Goal: Task Accomplishment & Management: Manage account settings

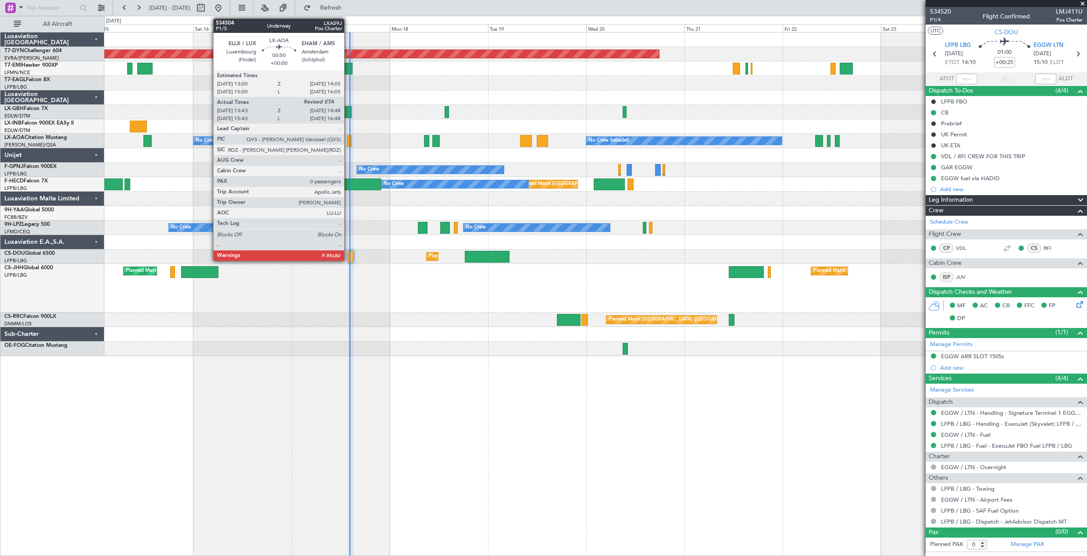
click at [348, 143] on div at bounding box center [349, 141] width 5 height 12
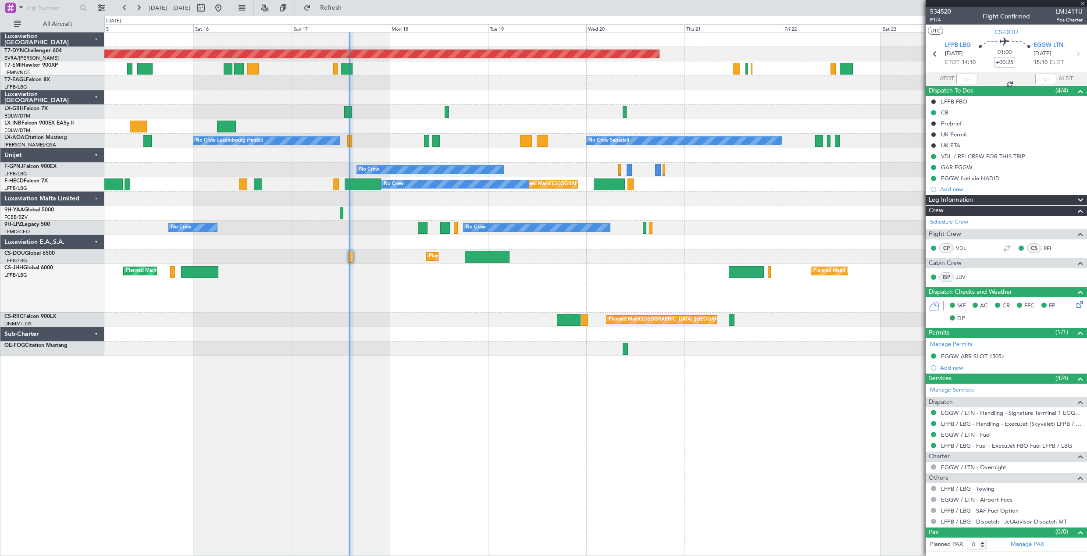
type input "13:53"
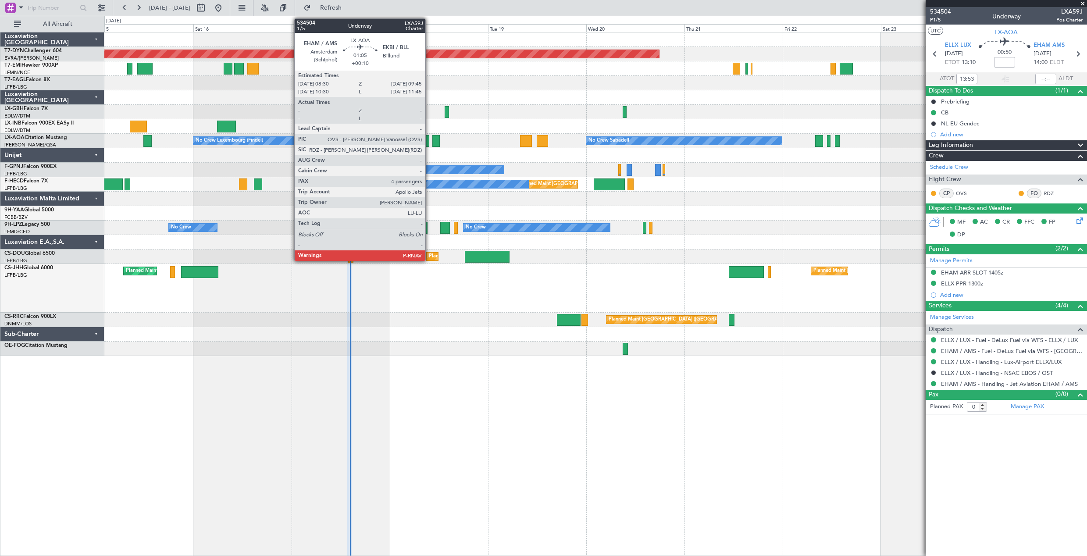
click at [429, 141] on div at bounding box center [426, 141] width 5 height 12
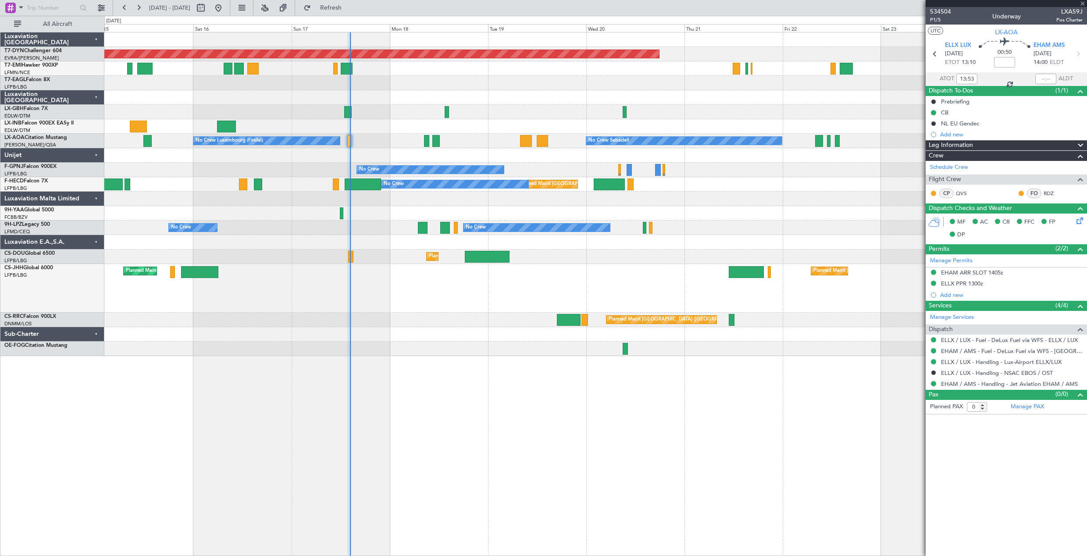
type input "+00:10"
type input "4"
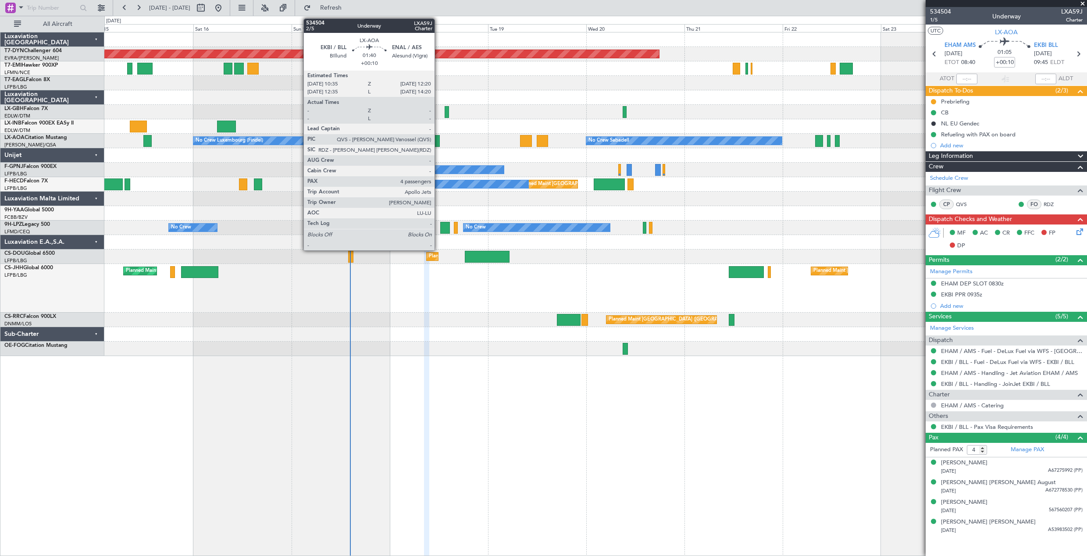
click at [439, 139] on div at bounding box center [435, 141] width 7 height 12
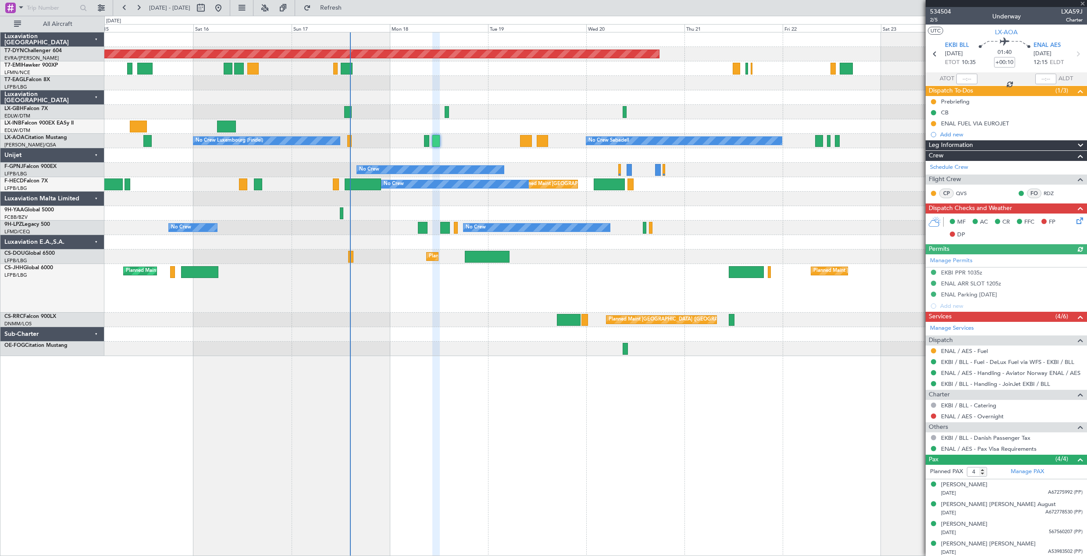
type input "+00:05"
type input "0"
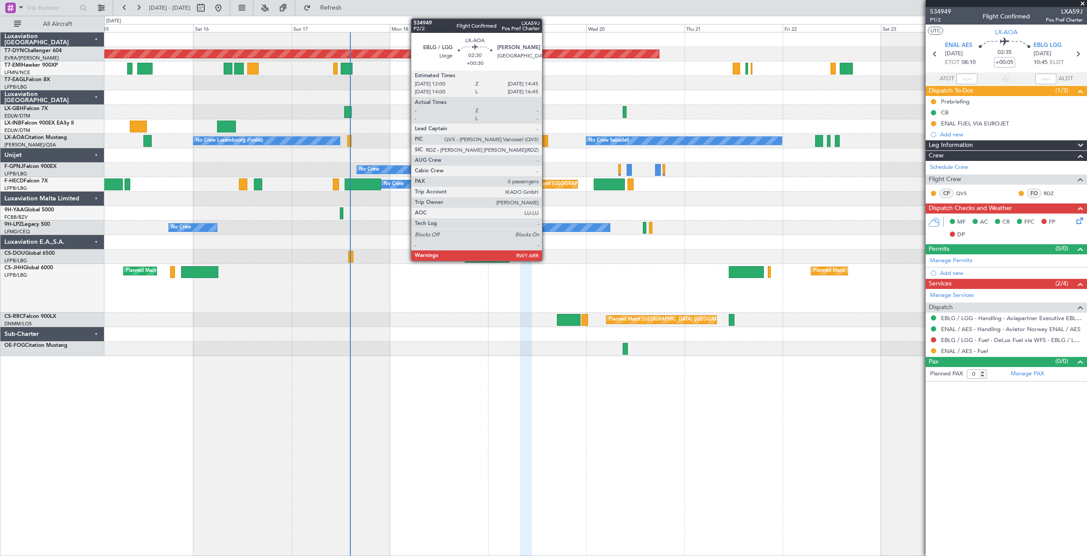
click at [546, 140] on div at bounding box center [542, 141] width 11 height 12
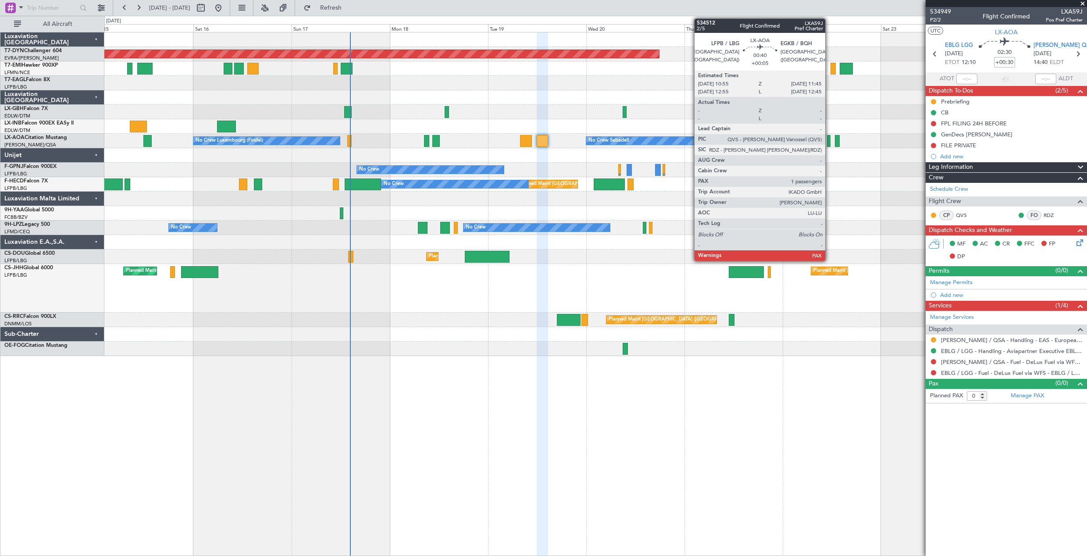
click at [829, 140] on div at bounding box center [829, 141] width 4 height 12
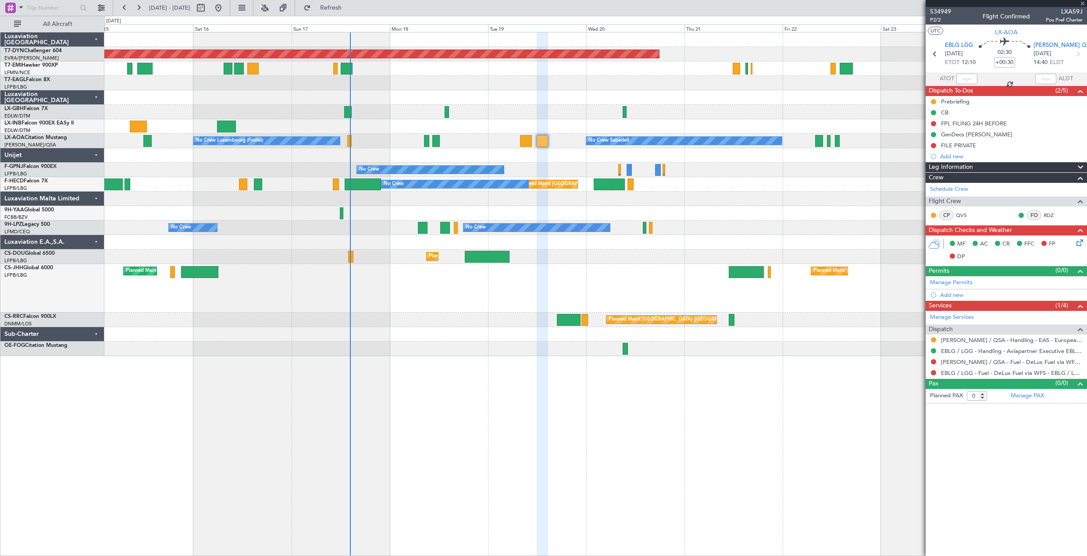
type input "+00:05"
type input "1"
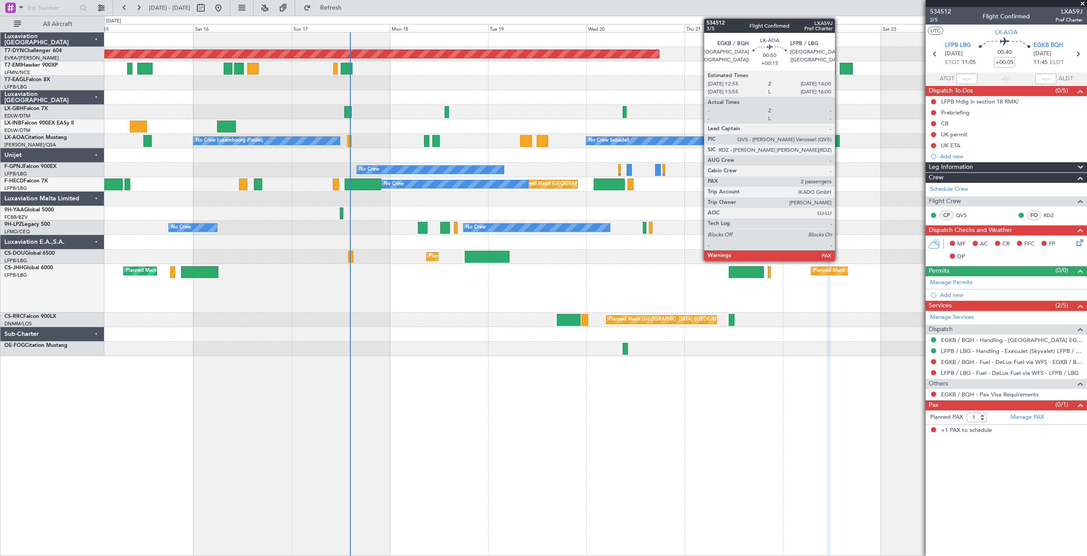
click at [839, 140] on div at bounding box center [837, 141] width 5 height 12
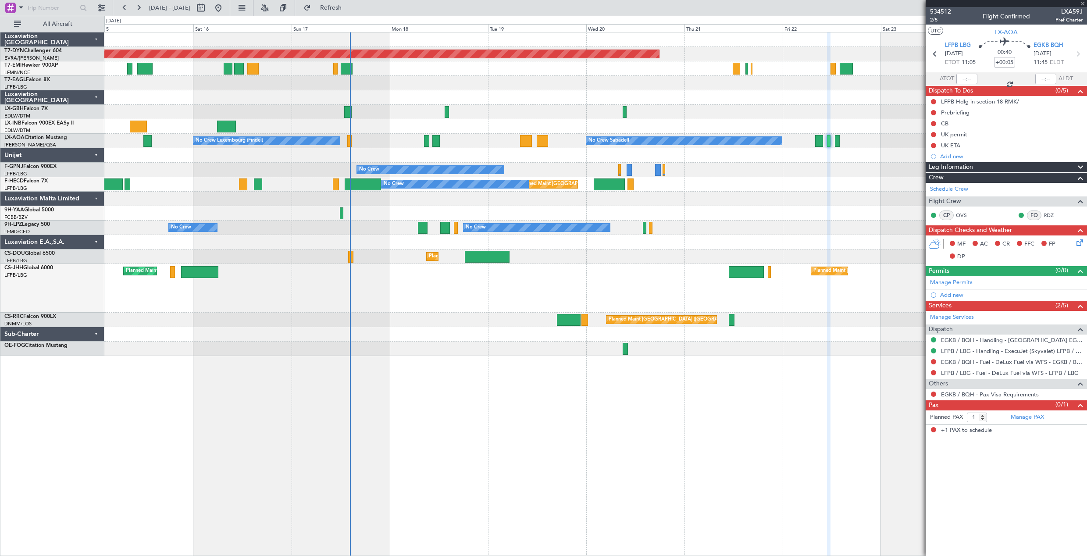
type input "+00:15"
type input "2"
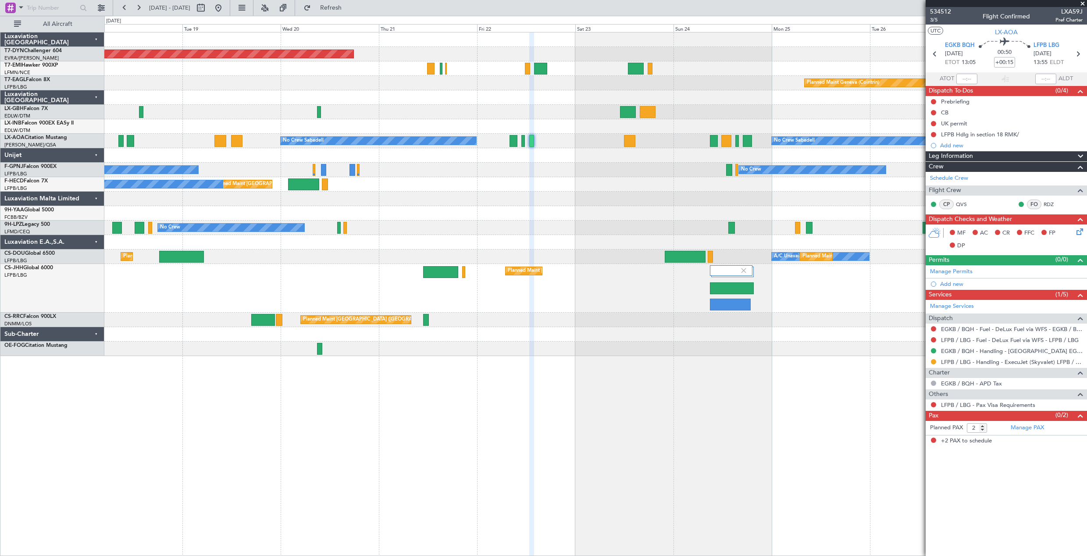
click at [490, 175] on div "No Crew No Crew No Crew" at bounding box center [595, 170] width 982 height 14
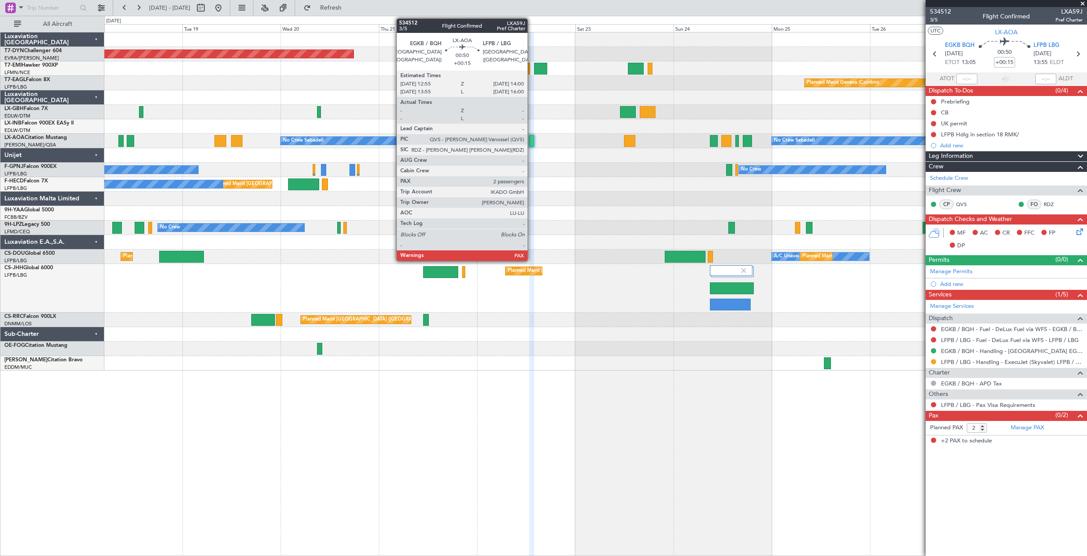
click at [532, 141] on div at bounding box center [531, 141] width 5 height 12
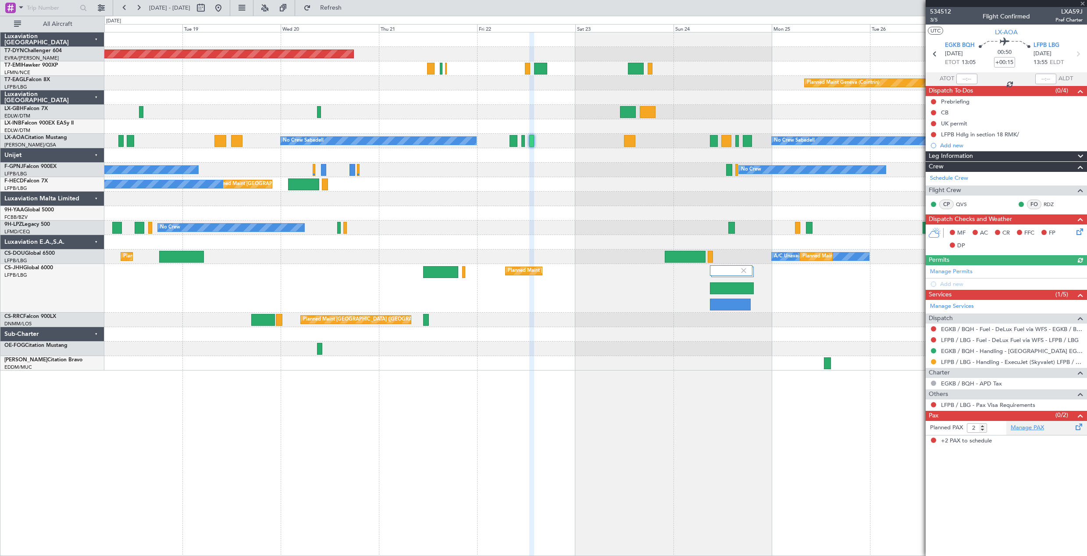
click at [1038, 428] on link "Manage PAX" at bounding box center [1027, 428] width 33 height 9
click at [350, 5] on span "Refresh" at bounding box center [331, 8] width 37 height 6
click at [1049, 425] on div "Manage PAX" at bounding box center [1046, 428] width 81 height 14
click at [352, 3] on button "Refresh" at bounding box center [326, 8] width 53 height 14
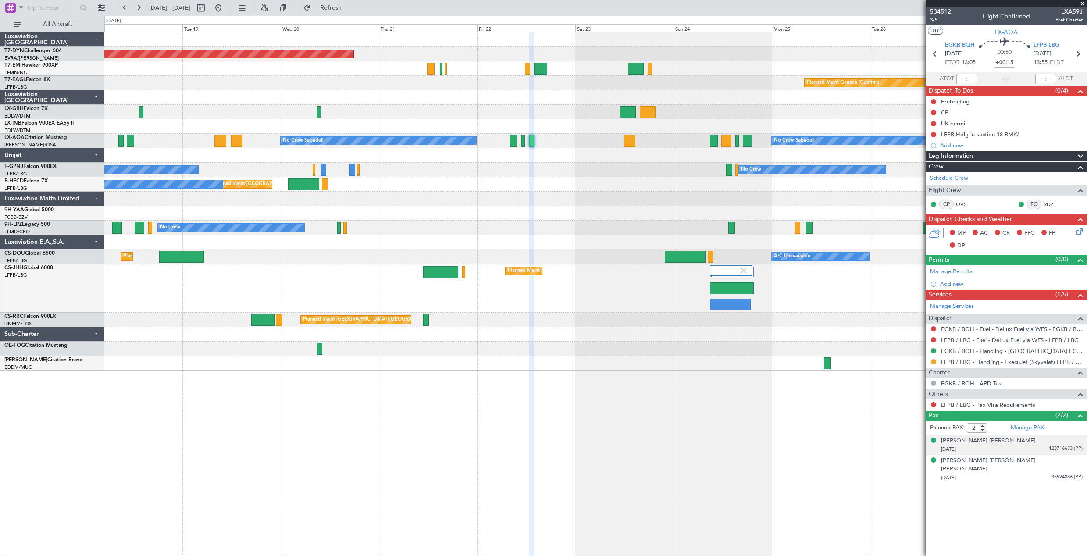
click at [1010, 449] on div "[DATE] 123716633 (PP)" at bounding box center [1012, 449] width 142 height 9
click at [1031, 444] on div "[PERSON_NAME] [PERSON_NAME] [DATE] 123716633 (PP)" at bounding box center [1012, 445] width 142 height 17
click at [942, 5] on div at bounding box center [1006, 3] width 161 height 7
click at [944, 8] on span "534512" at bounding box center [940, 11] width 21 height 9
click at [957, 443] on div "[PERSON_NAME] [PERSON_NAME]" at bounding box center [988, 441] width 95 height 9
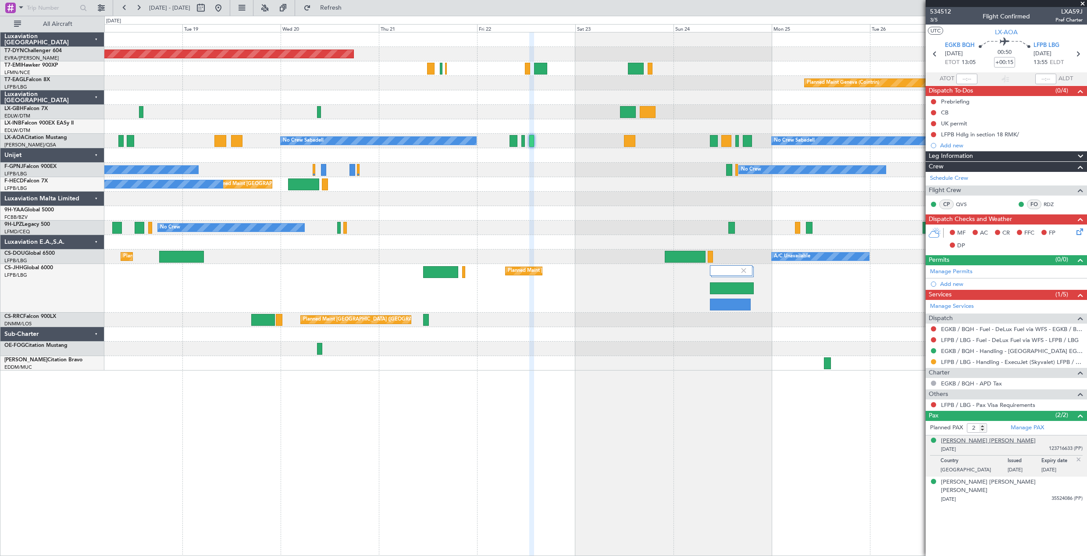
click at [969, 443] on div "[PERSON_NAME] [PERSON_NAME]" at bounding box center [988, 441] width 95 height 9
click at [945, 11] on span "534512" at bounding box center [940, 11] width 21 height 9
click at [996, 495] on div "[DATE] 35524086 (PP)" at bounding box center [1012, 499] width 142 height 9
click at [225, 13] on button at bounding box center [218, 8] width 14 height 14
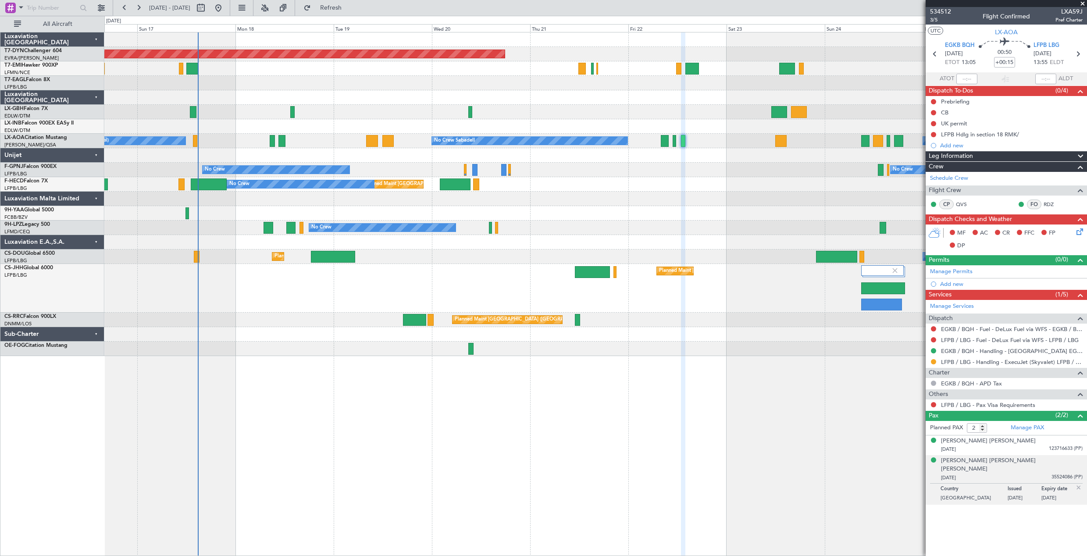
click at [250, 264] on div "Planned Maint [GEOGRAPHIC_DATA]-[GEOGRAPHIC_DATA] Planned Maint Geneva ([GEOGRA…" at bounding box center [595, 194] width 982 height 324
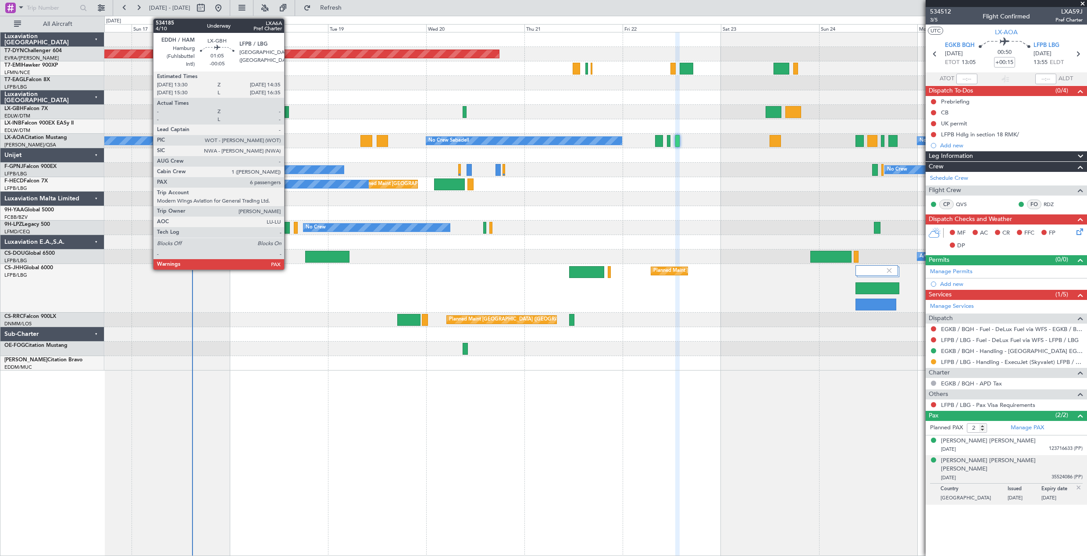
click at [288, 107] on div at bounding box center [287, 112] width 5 height 12
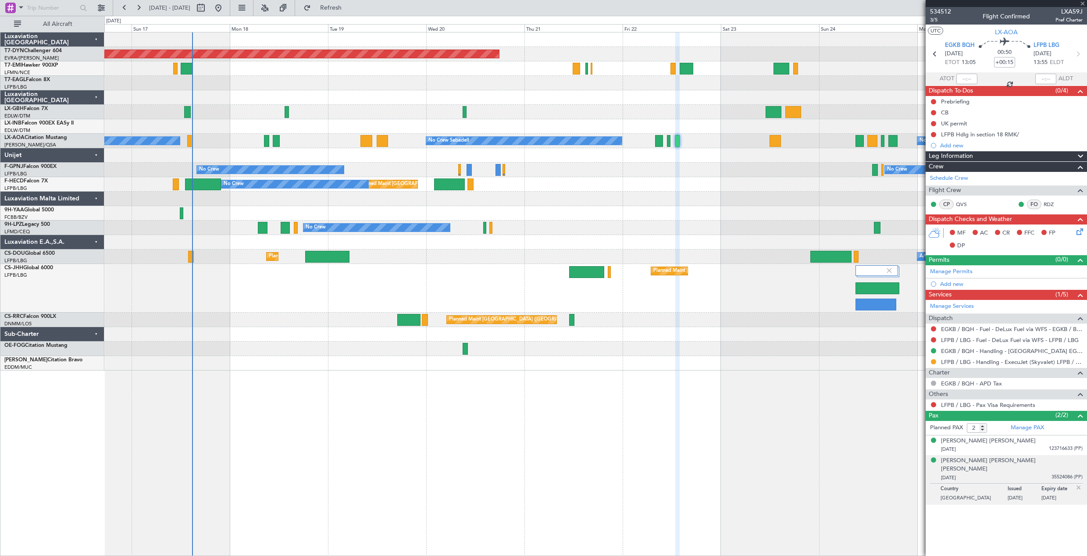
type input "-00:05"
type input "6"
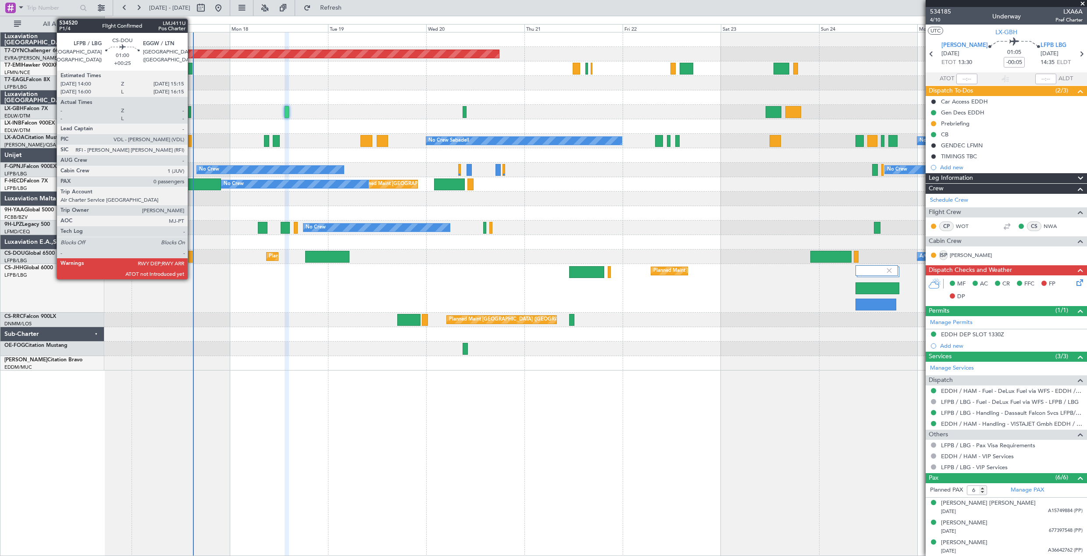
click at [192, 255] on div at bounding box center [190, 257] width 5 height 12
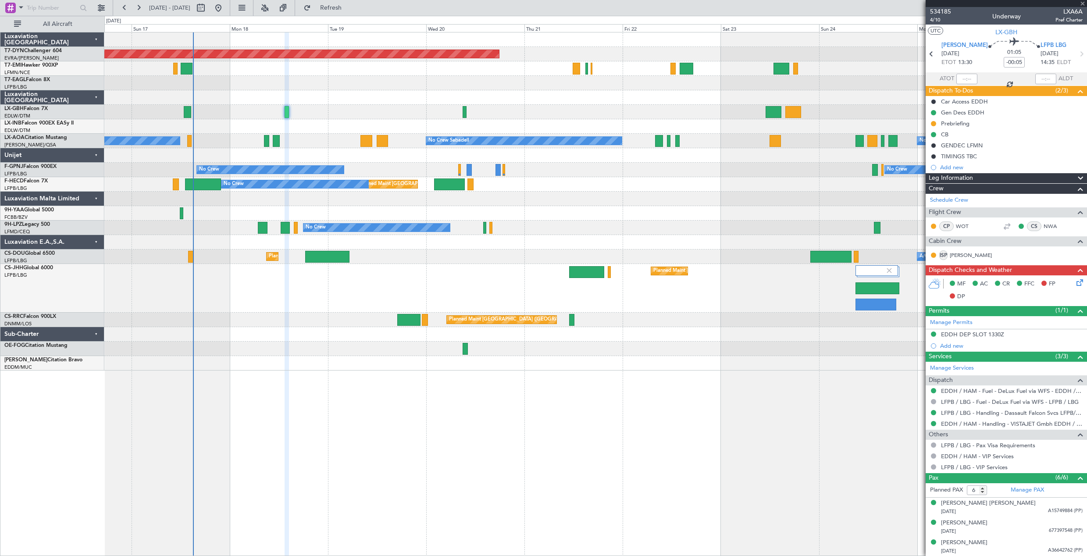
type input "+00:25"
type input "0"
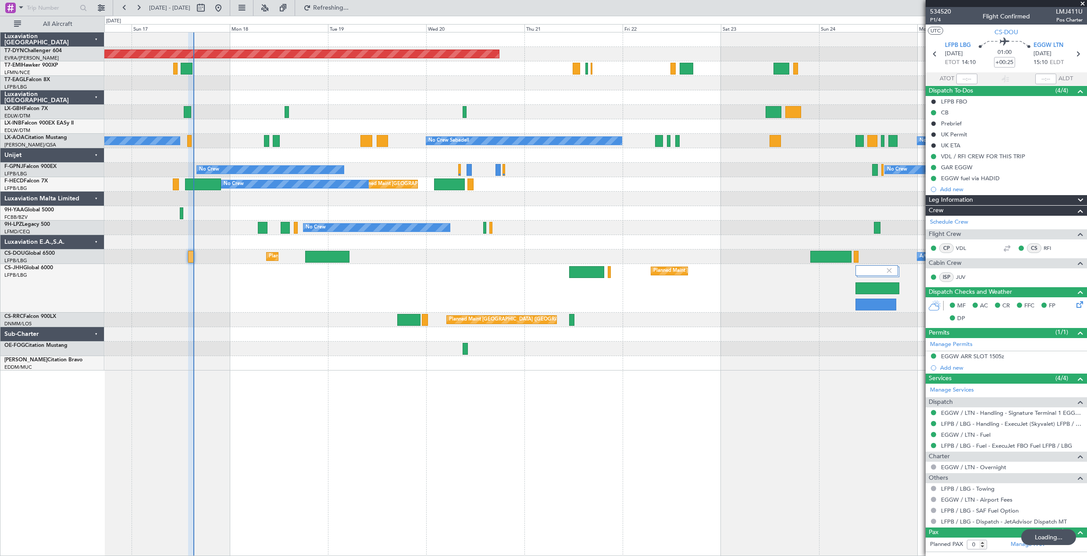
type input "15:05"
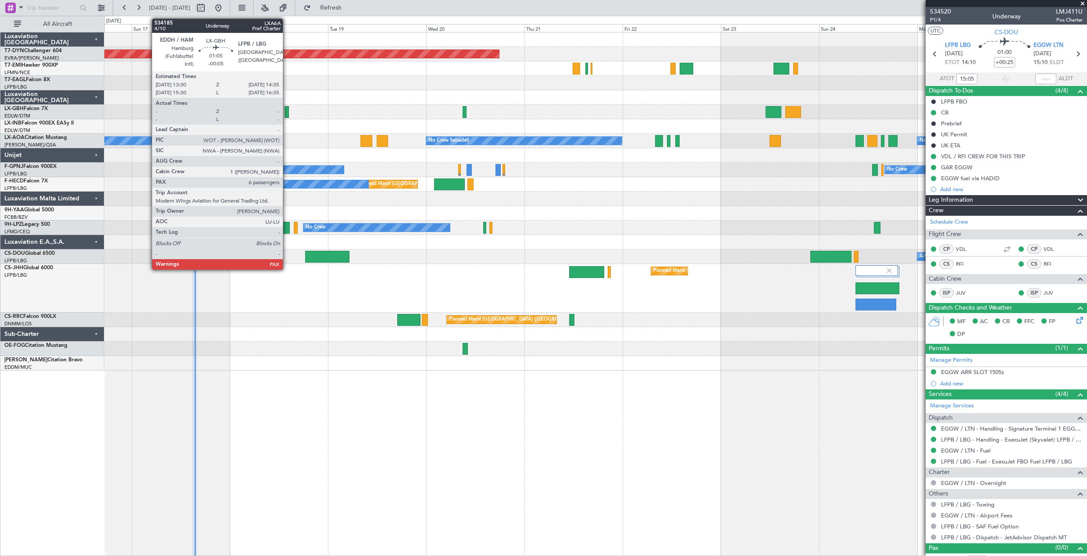
click at [287, 112] on div at bounding box center [287, 112] width 5 height 12
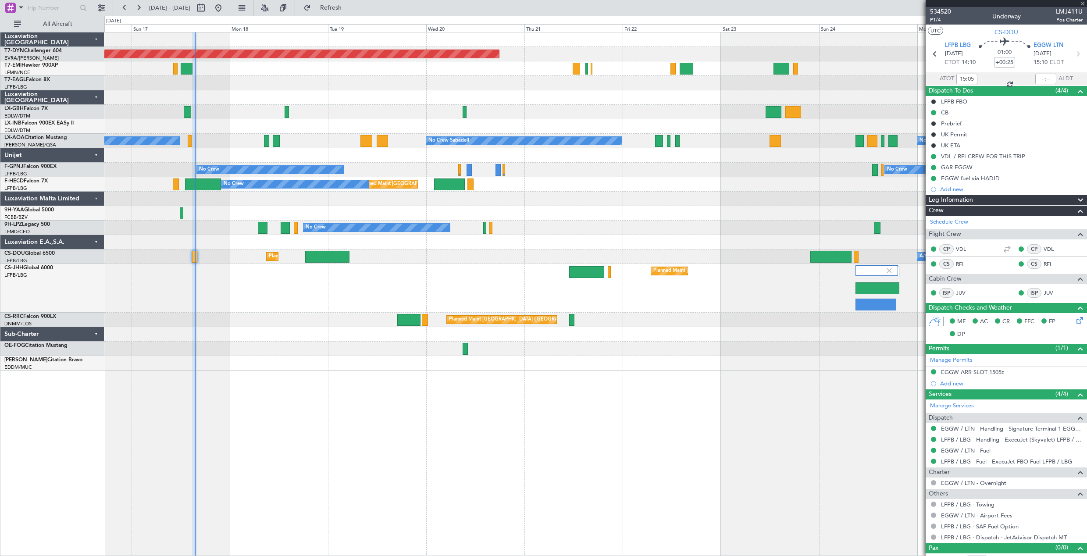
type input "-00:05"
type input "6"
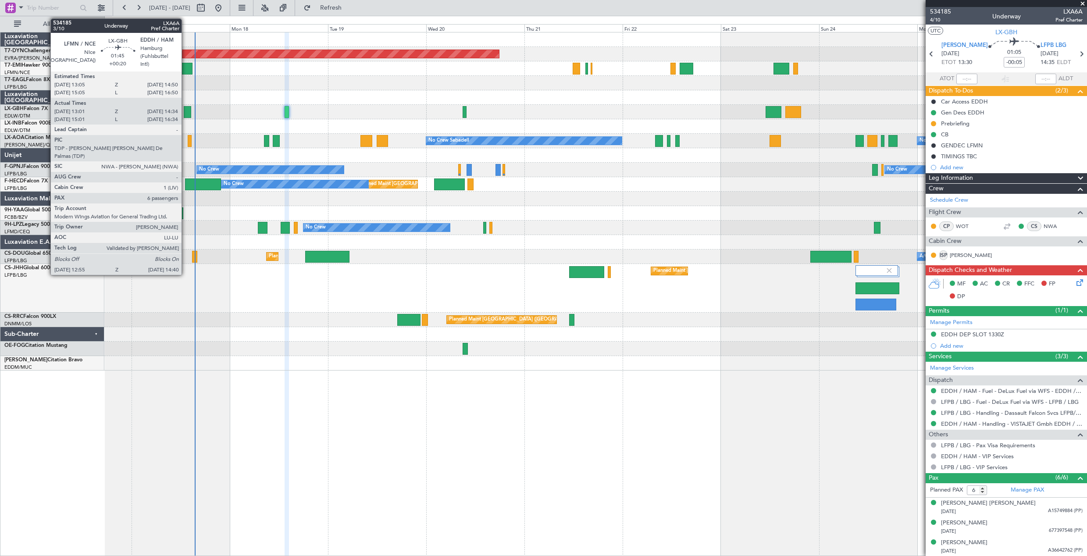
click at [186, 114] on div at bounding box center [187, 112] width 7 height 12
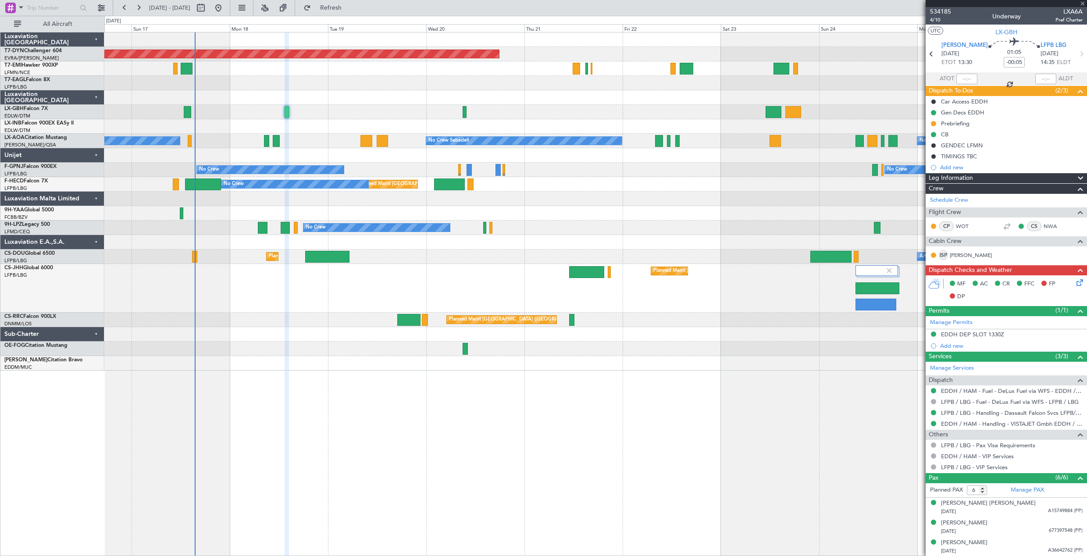
type input "+00:20"
type input "13:01"
type input "14:34"
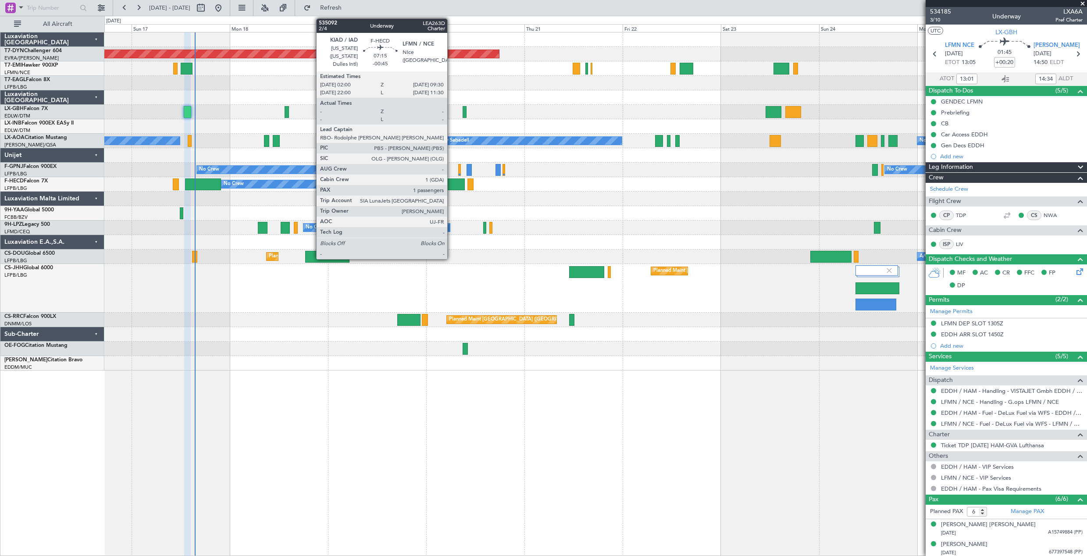
click at [451, 183] on div at bounding box center [449, 184] width 31 height 12
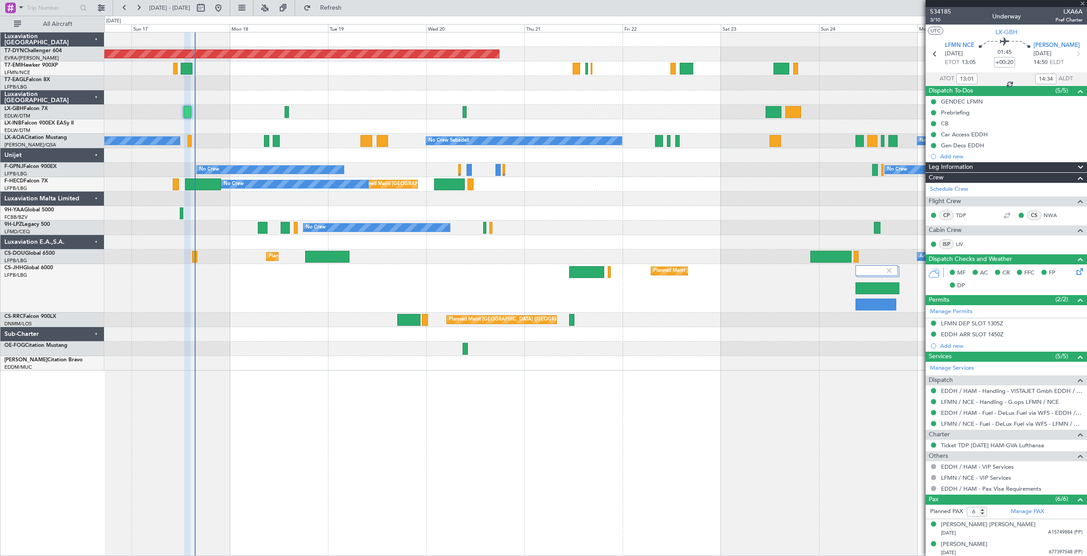
type input "-00:45"
type input "1"
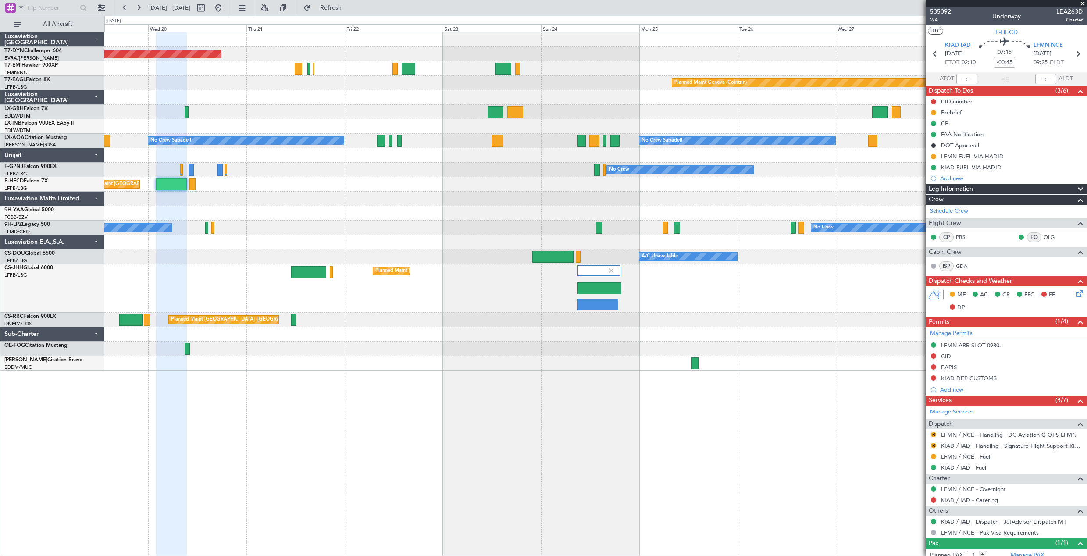
click at [377, 318] on div "Planned Maint [GEOGRAPHIC_DATA]-[GEOGRAPHIC_DATA] Planned Maint Geneva ([GEOGRA…" at bounding box center [595, 201] width 982 height 338
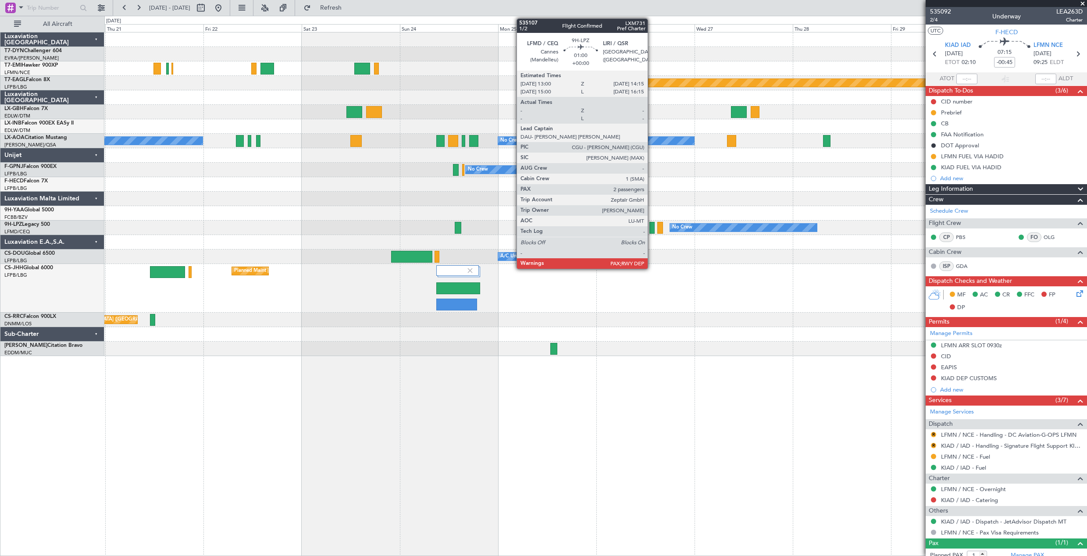
click at [651, 226] on div at bounding box center [651, 228] width 5 height 12
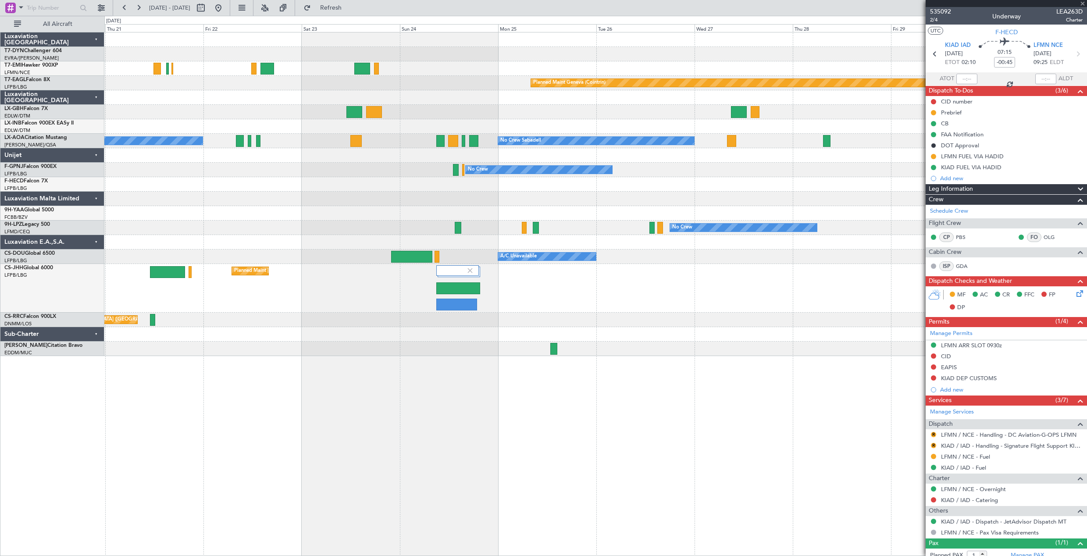
type input "2"
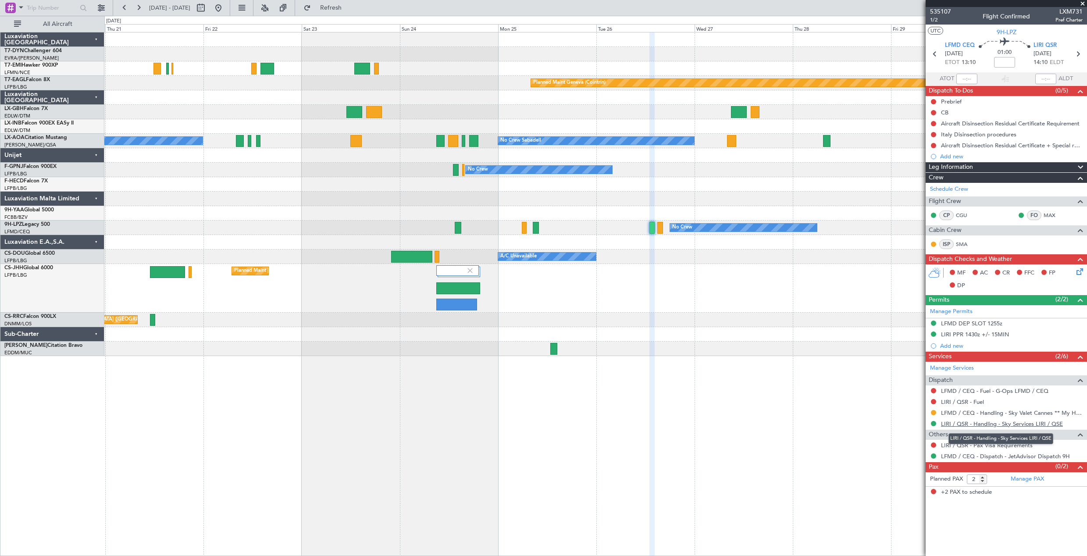
click at [982, 426] on link "LIRI / QSR - Handling - Sky Services LIRI / QSE" at bounding box center [1002, 423] width 122 height 7
click at [225, 4] on button at bounding box center [218, 8] width 14 height 14
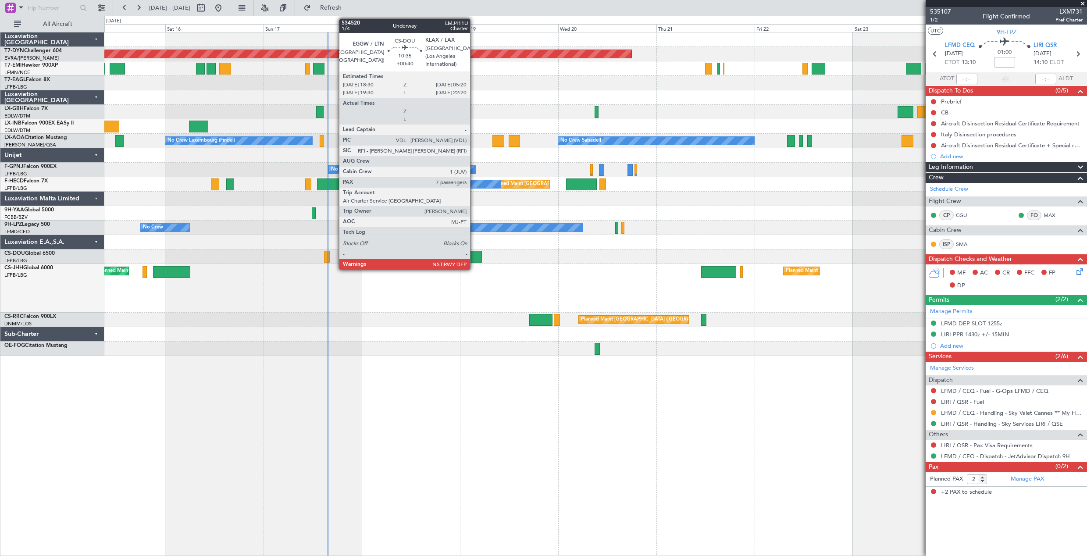
click at [474, 260] on div at bounding box center [459, 257] width 45 height 12
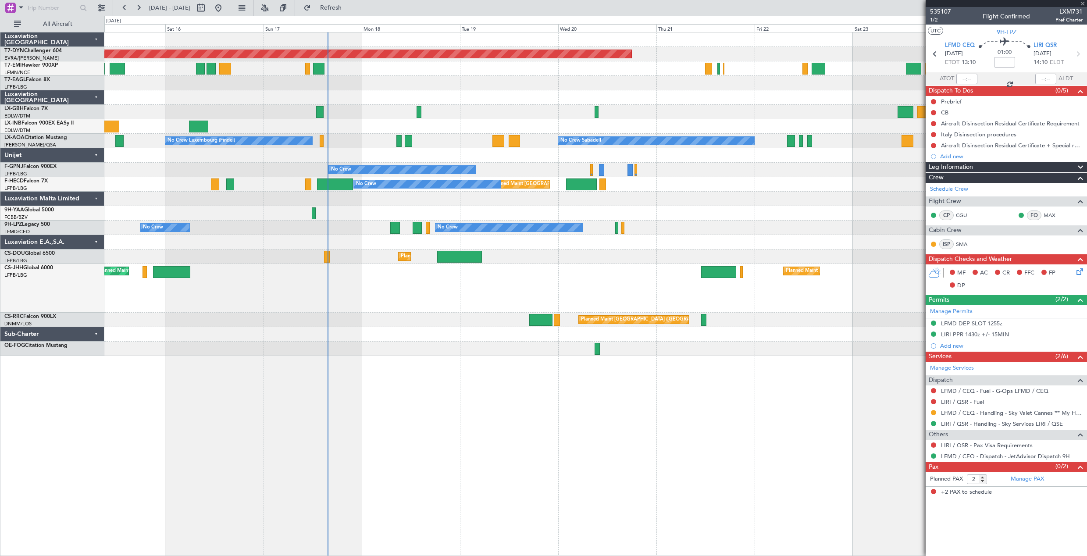
type input "+00:40"
type input "7"
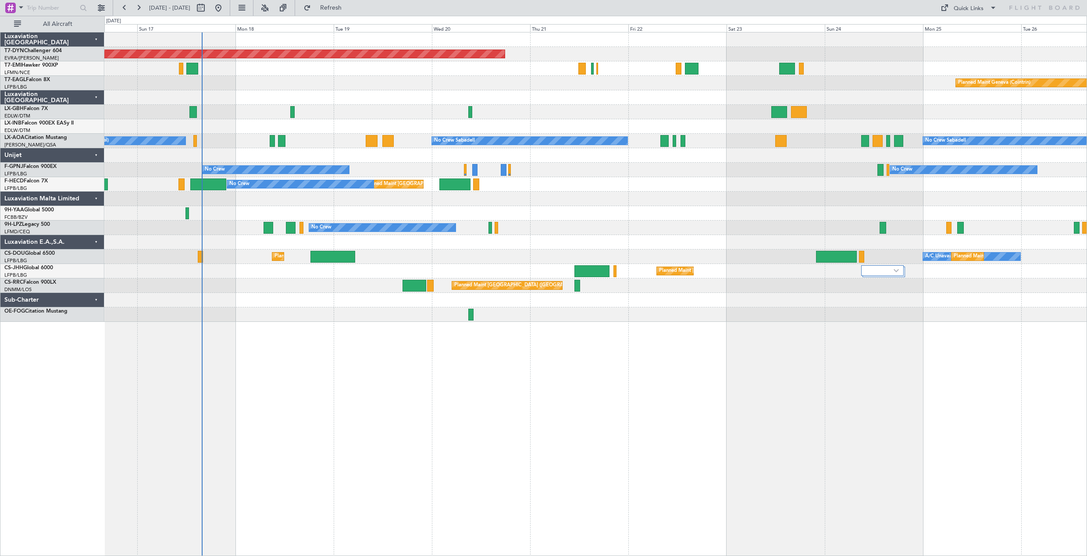
click at [457, 325] on div "Planned Maint Basel-Mulhouse Planned Maint Geneva (Cointrin) Planned Maint New …" at bounding box center [595, 294] width 983 height 524
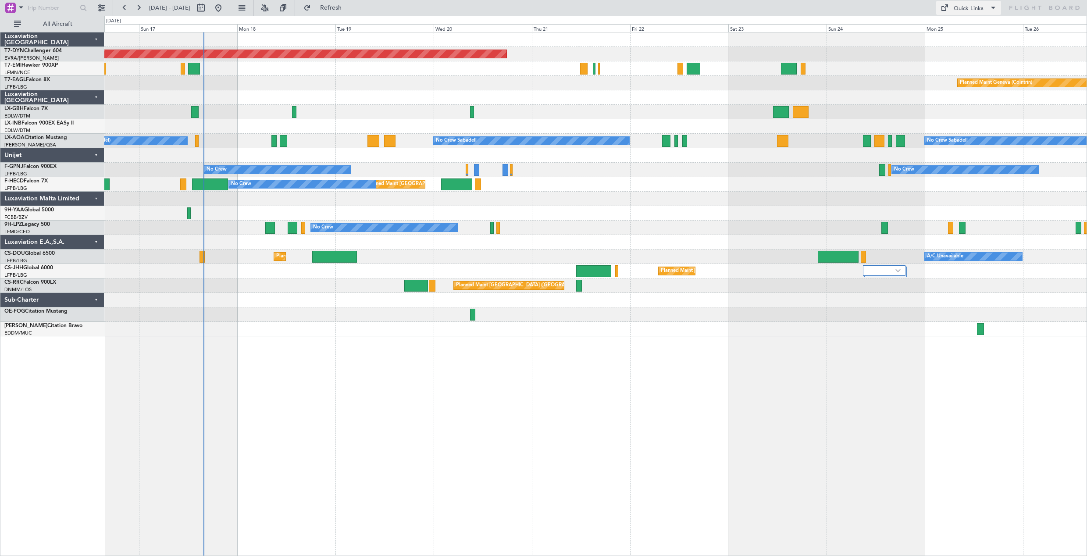
click at [990, 12] on span at bounding box center [993, 8] width 11 height 11
click at [971, 26] on button "Trip Builder" at bounding box center [969, 28] width 66 height 21
click at [337, 13] on button "Refresh" at bounding box center [326, 8] width 53 height 14
click at [343, 10] on span "Refresh" at bounding box center [331, 8] width 37 height 6
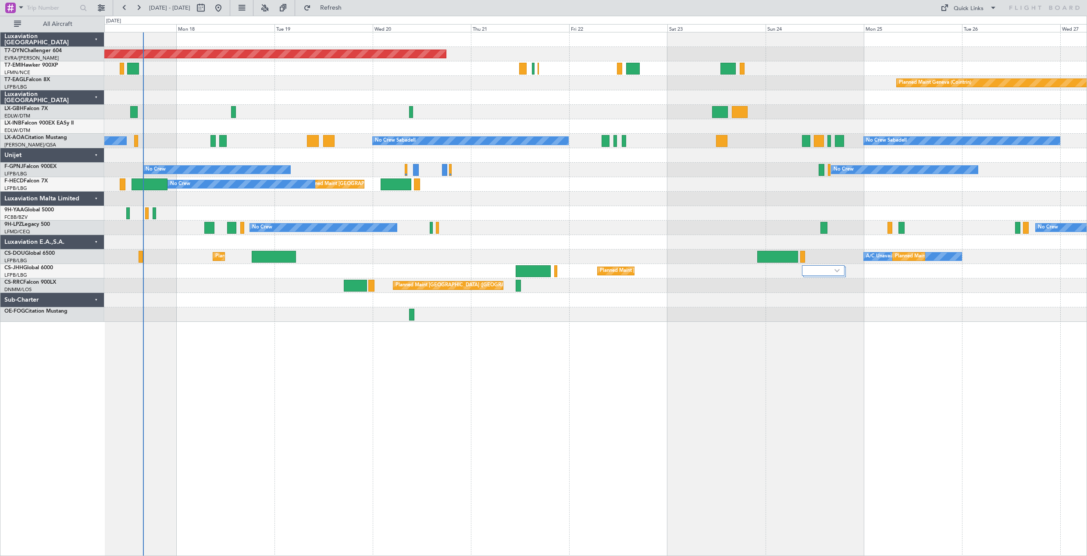
click at [304, 288] on div "Planned Maint Basel-Mulhouse Planned Maint Geneva (Cointrin) Planned Maint New …" at bounding box center [595, 176] width 982 height 289
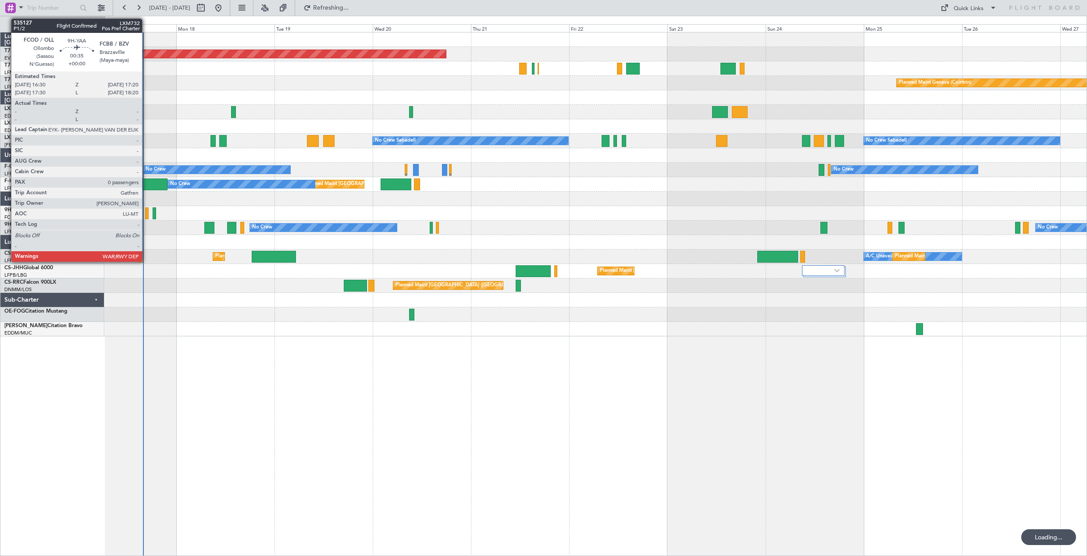
click at [146, 213] on div at bounding box center [147, 213] width 4 height 12
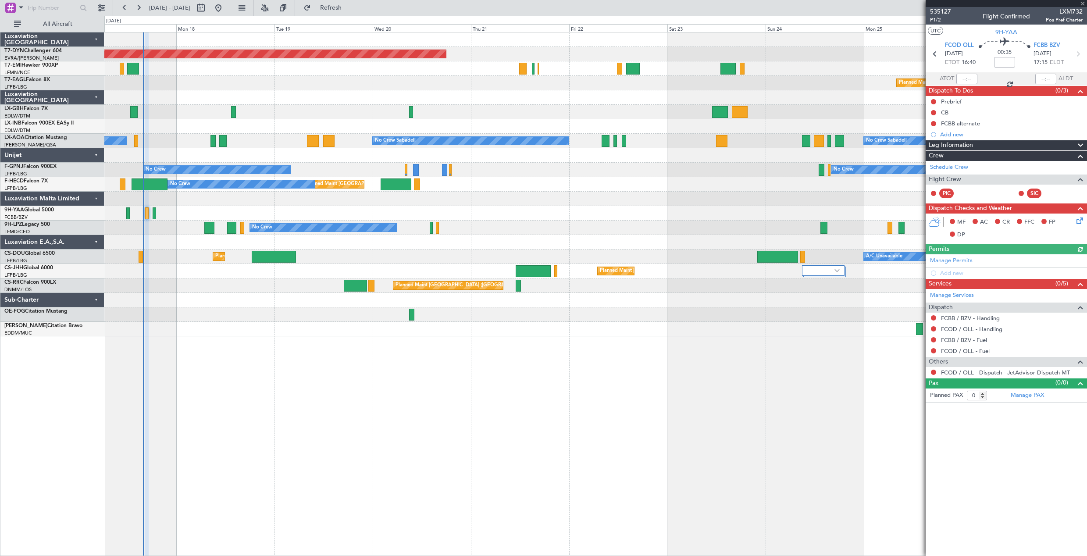
click at [1064, 12] on span "LXM732" at bounding box center [1064, 11] width 37 height 9
drag, startPoint x: 1064, startPoint y: 12, endPoint x: 1059, endPoint y: 9, distance: 6.1
click at [1058, 9] on span "LXM732" at bounding box center [1064, 11] width 37 height 9
click at [1064, 11] on span "LXM732" at bounding box center [1064, 11] width 37 height 9
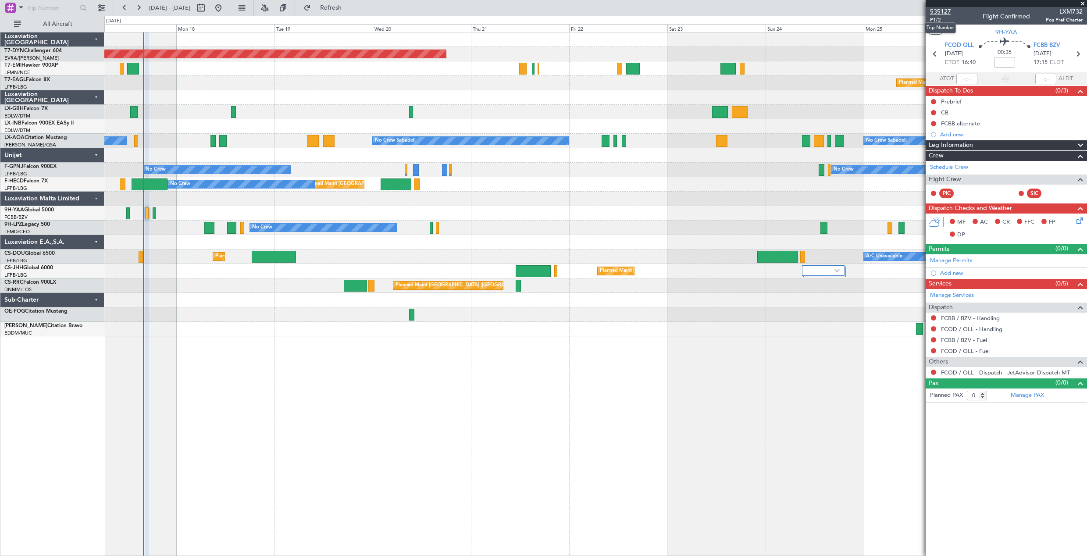
click at [936, 14] on span "535127" at bounding box center [940, 11] width 21 height 9
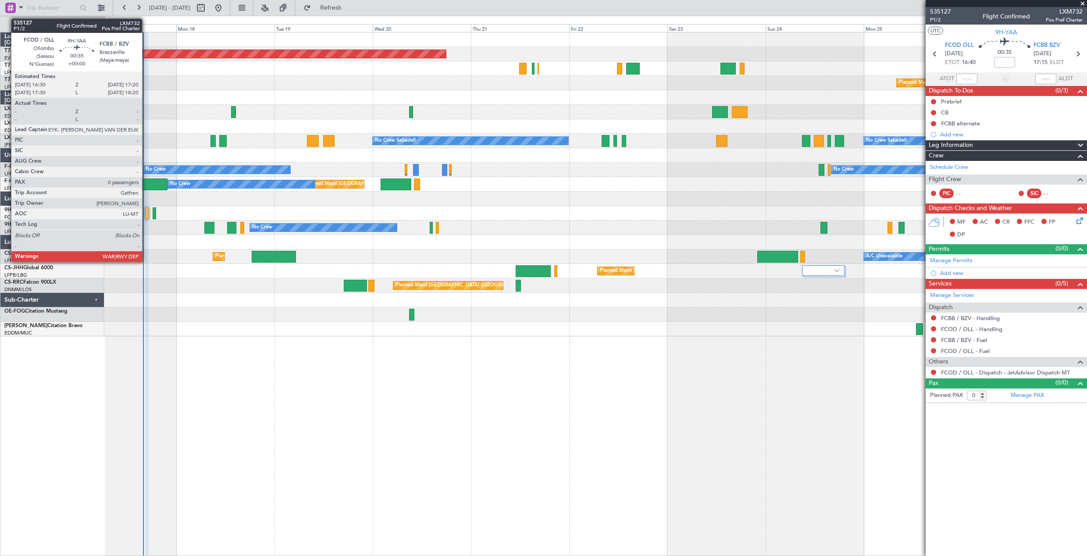
click at [146, 214] on div at bounding box center [147, 213] width 4 height 12
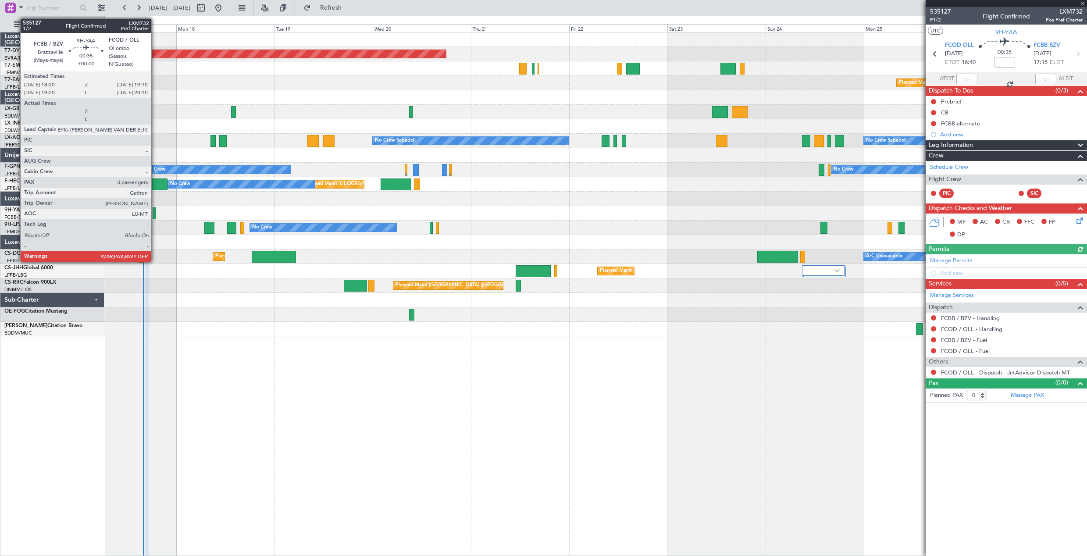
click at [155, 215] on div at bounding box center [155, 213] width 4 height 12
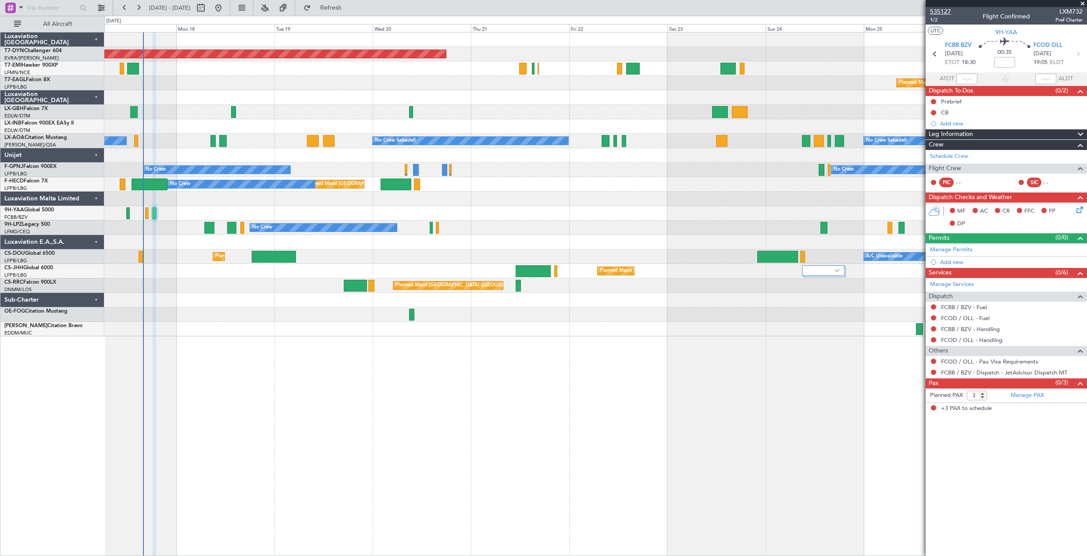
click at [937, 11] on span "535127" at bounding box center [940, 11] width 21 height 9
click at [347, 10] on span "Refresh" at bounding box center [331, 8] width 37 height 6
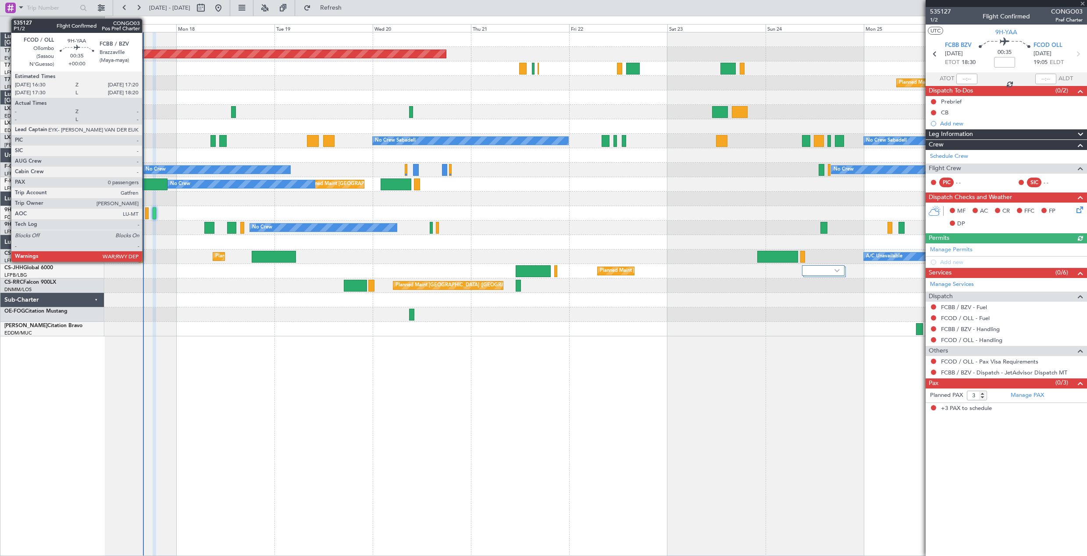
click at [146, 213] on div at bounding box center [147, 213] width 4 height 12
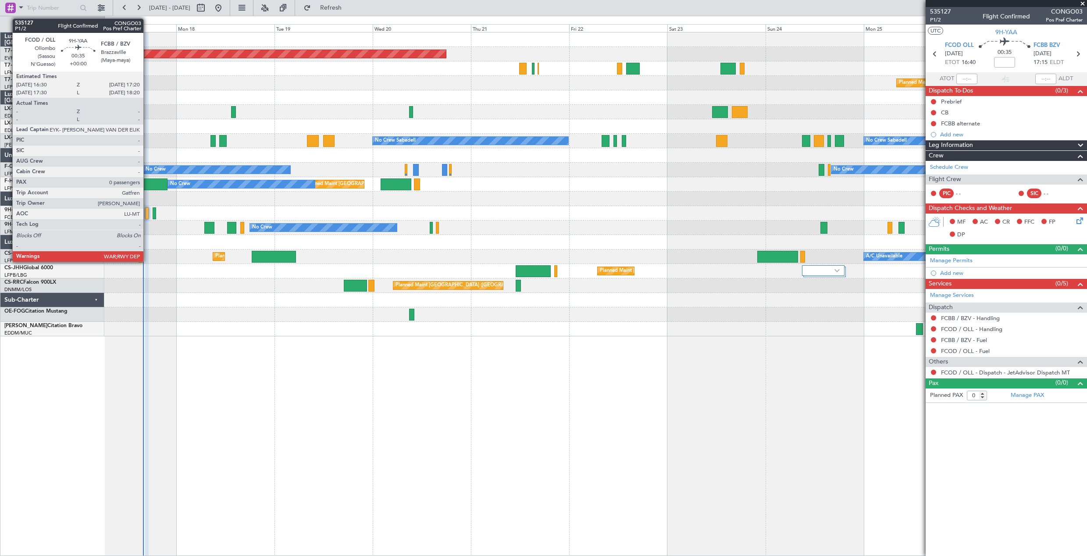
click at [147, 214] on div at bounding box center [147, 213] width 4 height 12
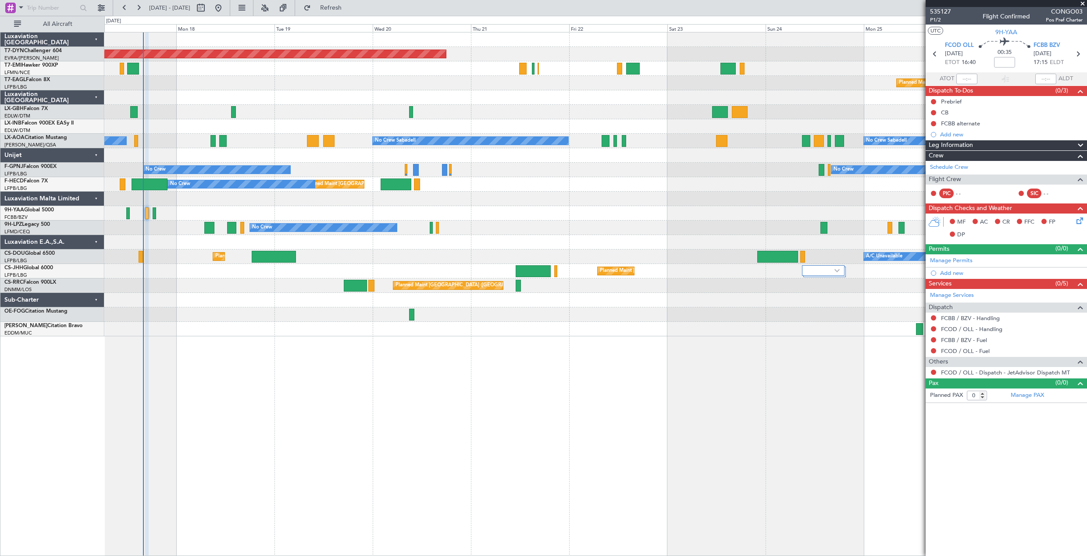
click at [326, 214] on div at bounding box center [595, 213] width 982 height 14
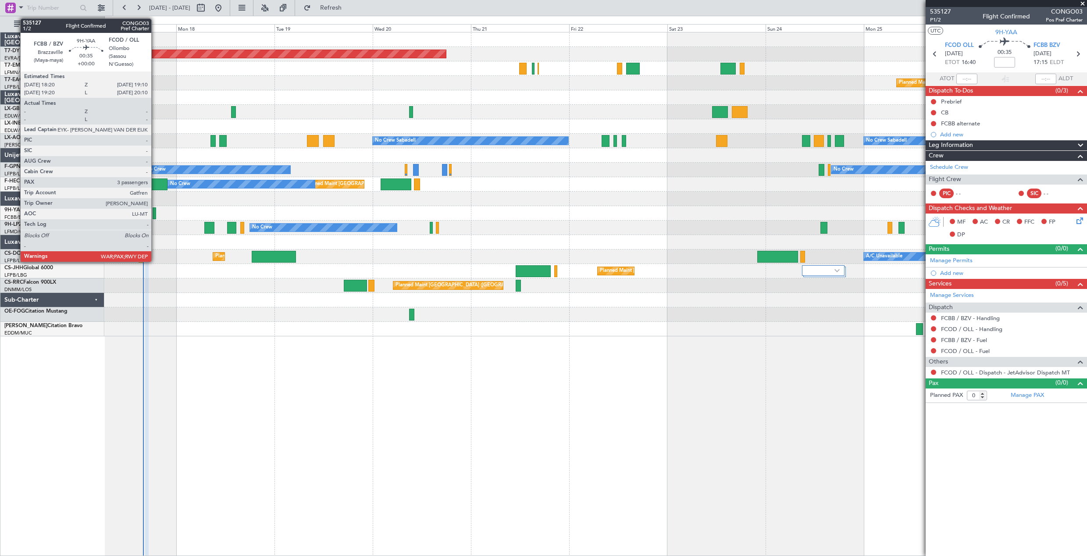
click at [155, 214] on div at bounding box center [155, 213] width 4 height 12
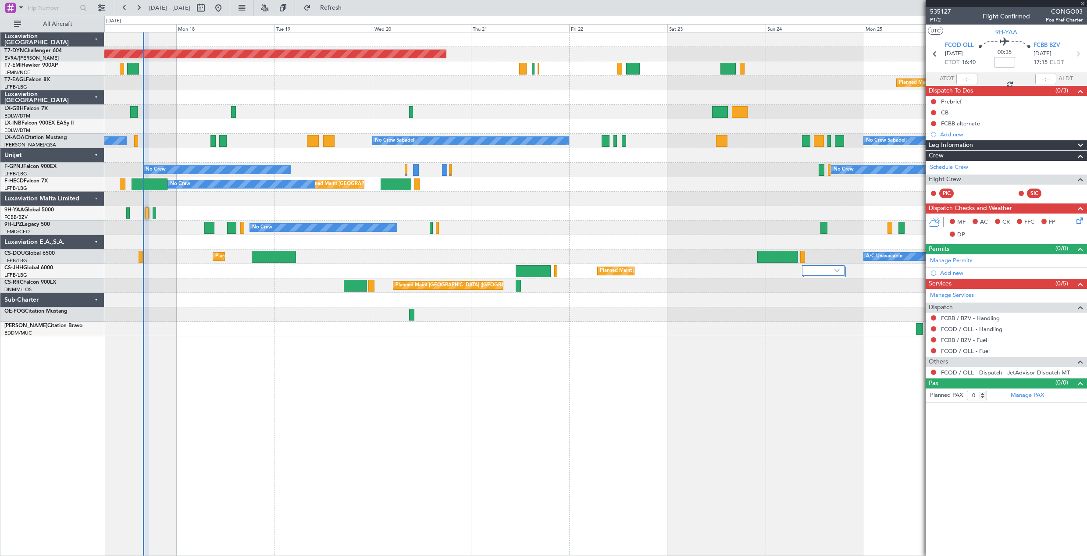
type input "3"
